Goal: Task Accomplishment & Management: Manage account settings

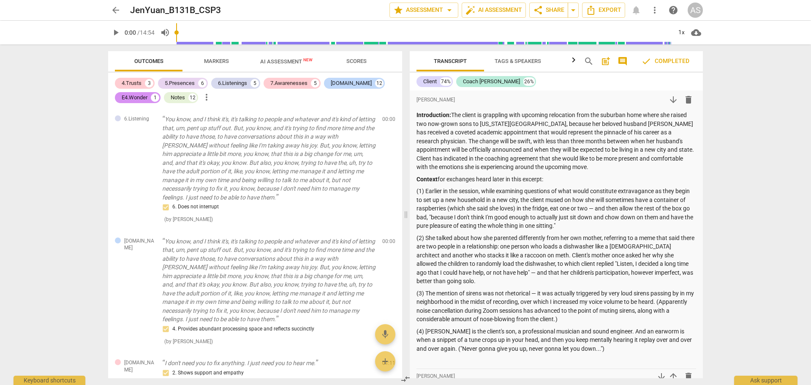
click at [117, 5] on span "arrow_back" at bounding box center [116, 10] width 10 height 10
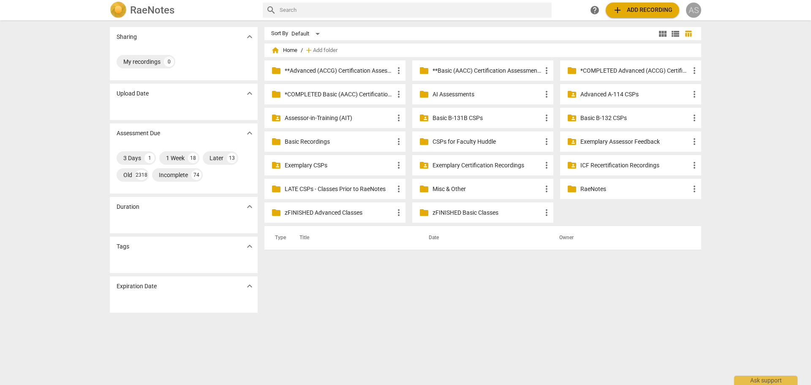
click at [690, 11] on div "AS" at bounding box center [693, 10] width 15 height 15
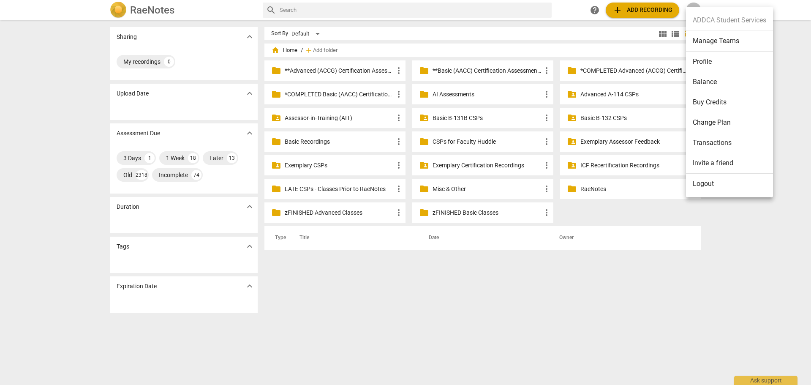
click at [718, 42] on li "Manage Teams" at bounding box center [729, 41] width 87 height 21
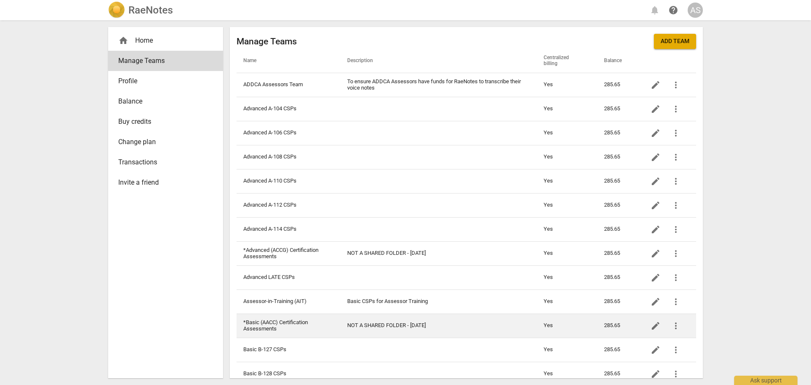
click at [329, 322] on td "*Basic (AACC) Certification Assessments" at bounding box center [289, 326] width 104 height 24
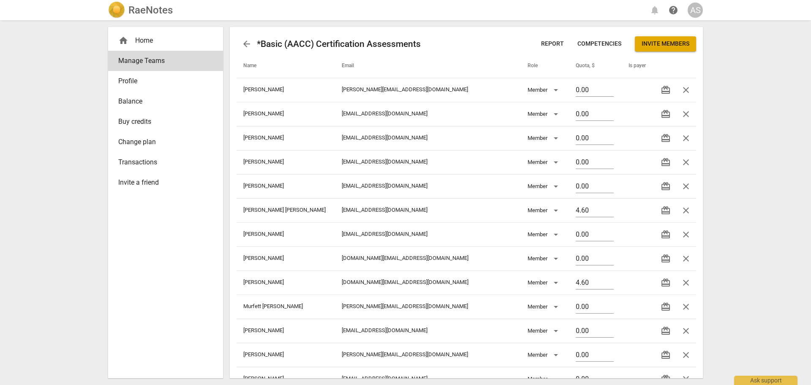
click at [677, 44] on span "Invite members" at bounding box center [666, 44] width 48 height 8
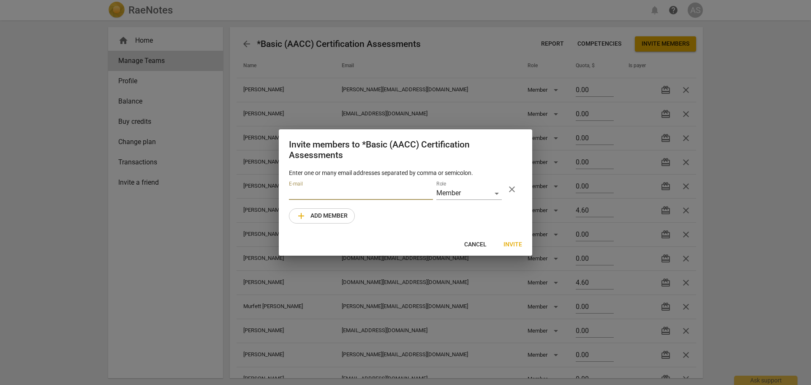
click at [354, 191] on input "email" at bounding box center [361, 194] width 144 height 12
type input "[EMAIL_ADDRESS][DOMAIN_NAME]"
click at [516, 243] on span "Invite" at bounding box center [513, 244] width 19 height 8
